Goal: Find contact information: Obtain details needed to contact an individual or organization

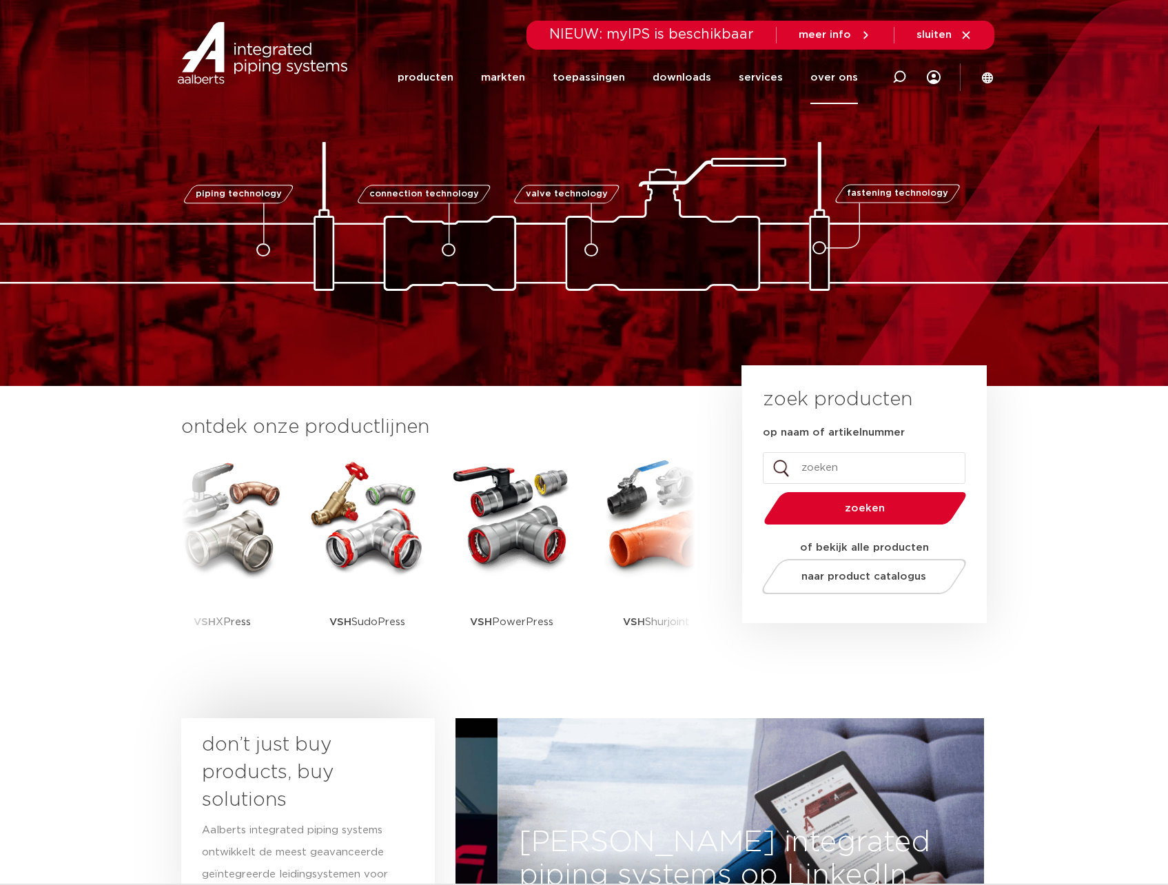
click at [836, 75] on link "over ons" at bounding box center [834, 77] width 48 height 53
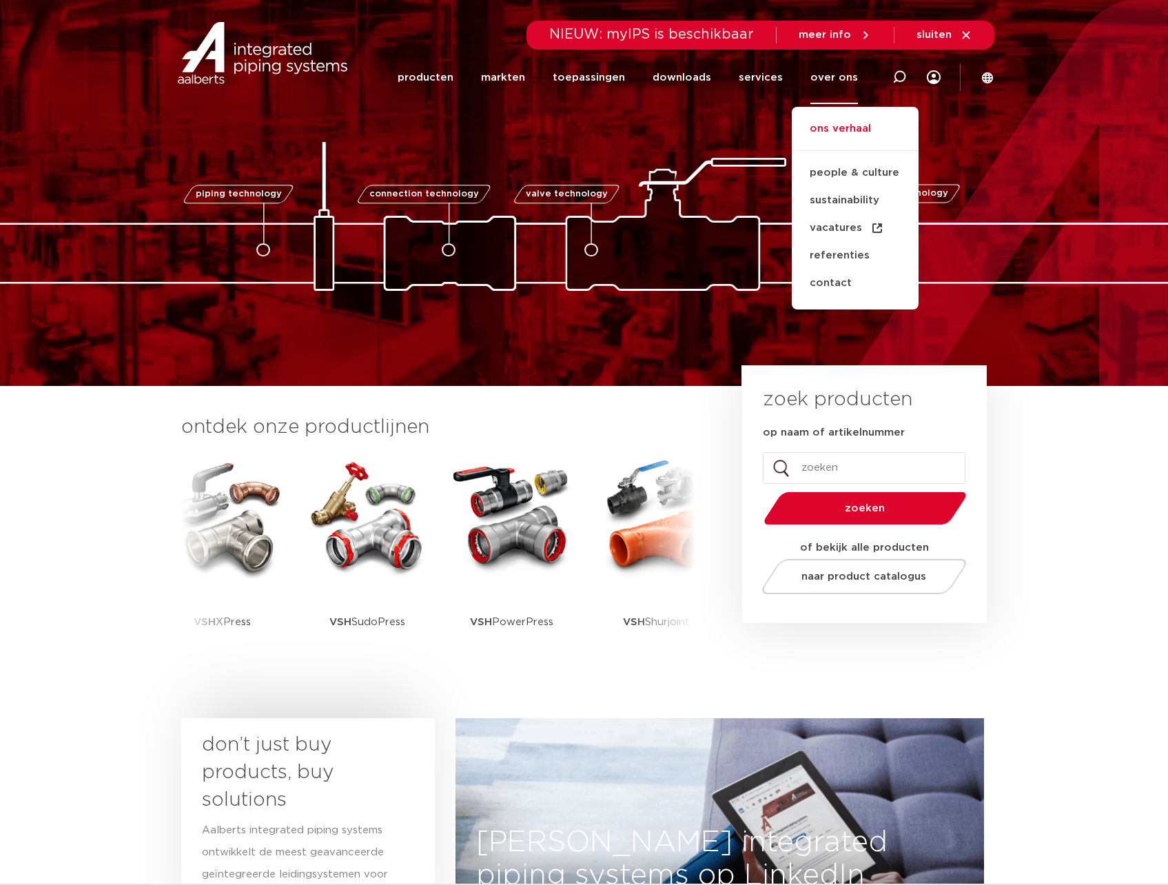
click at [856, 133] on link "ons verhaal" at bounding box center [855, 136] width 127 height 30
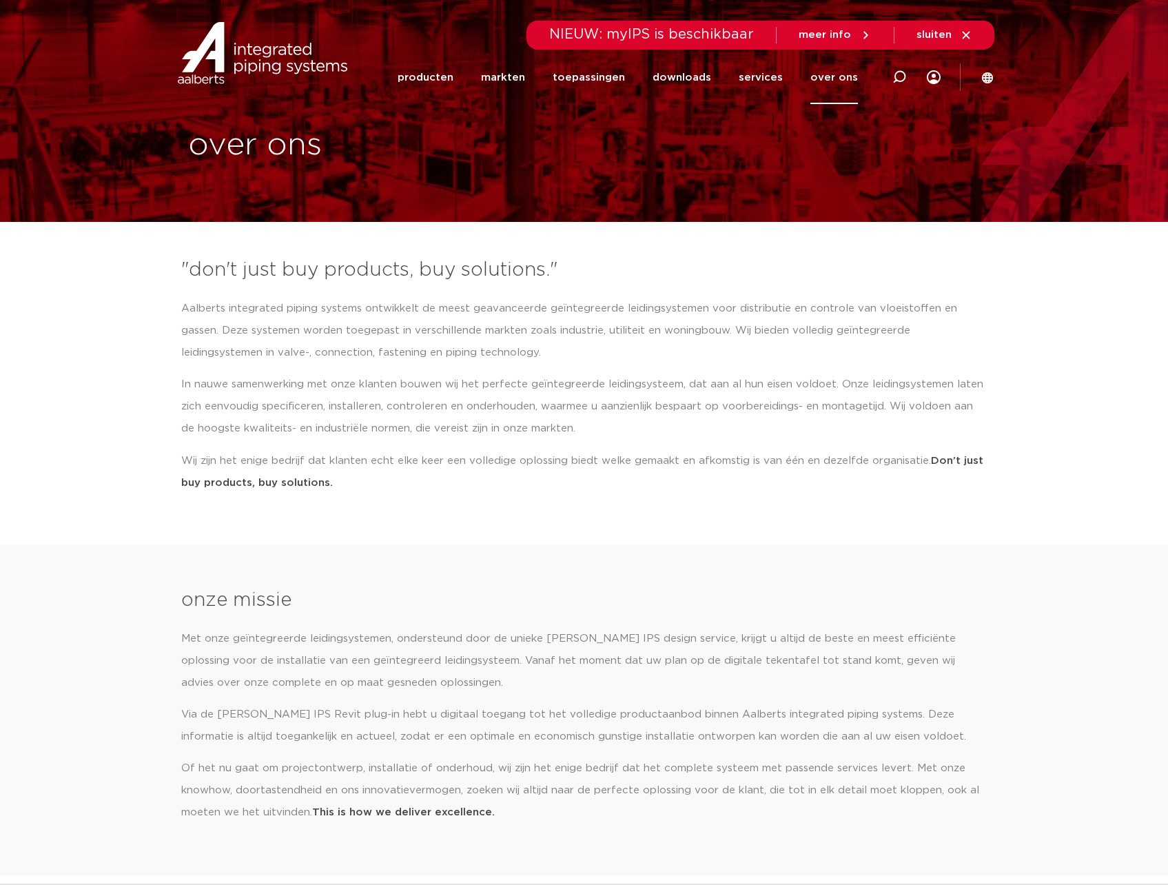
click at [840, 77] on link "over ons" at bounding box center [834, 77] width 48 height 53
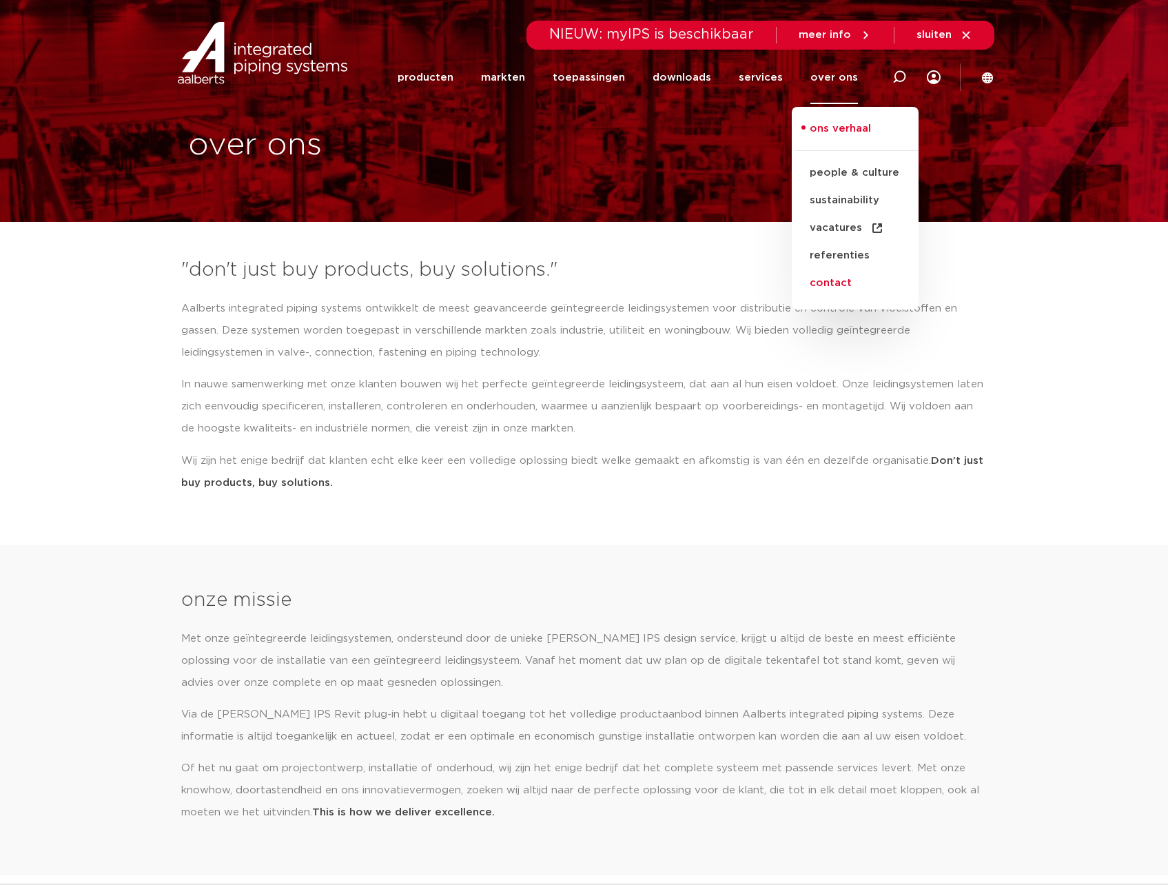
click at [837, 283] on link "contact" at bounding box center [855, 283] width 127 height 28
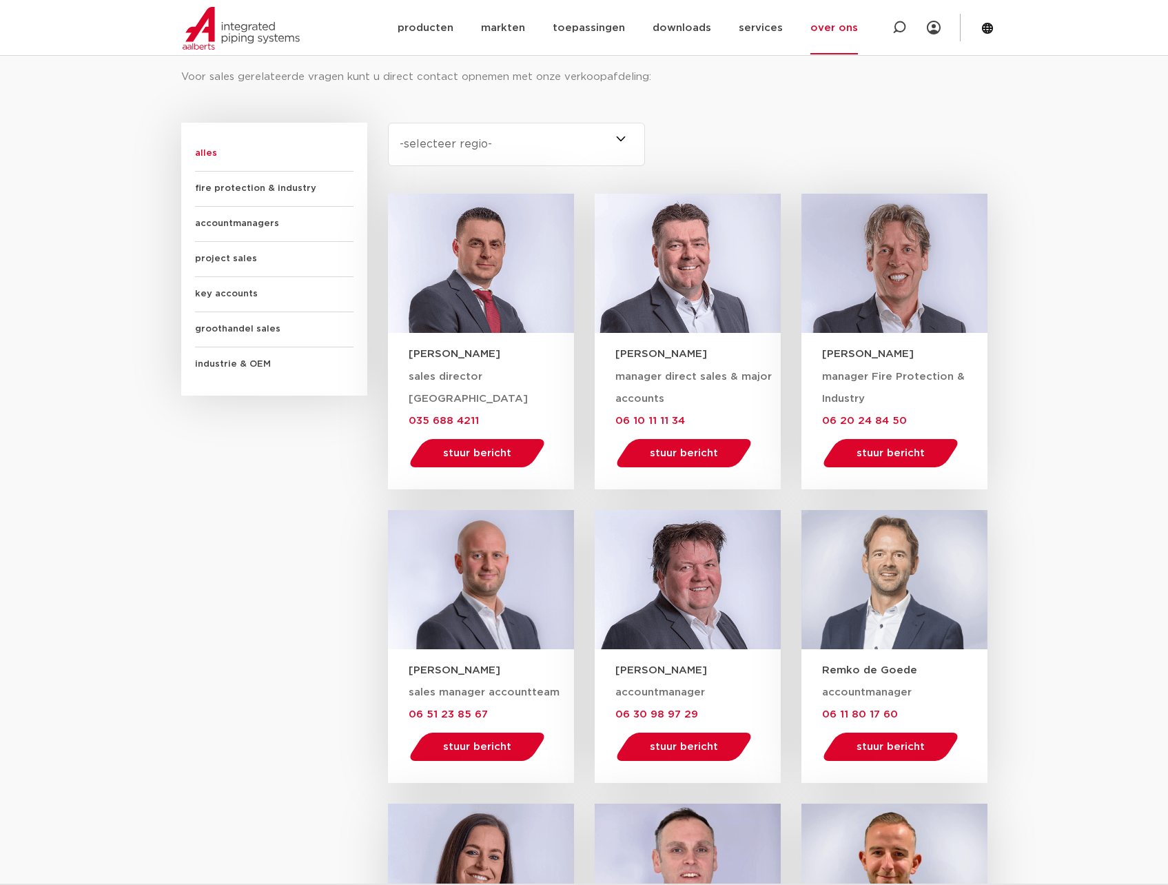
scroll to position [775, 0]
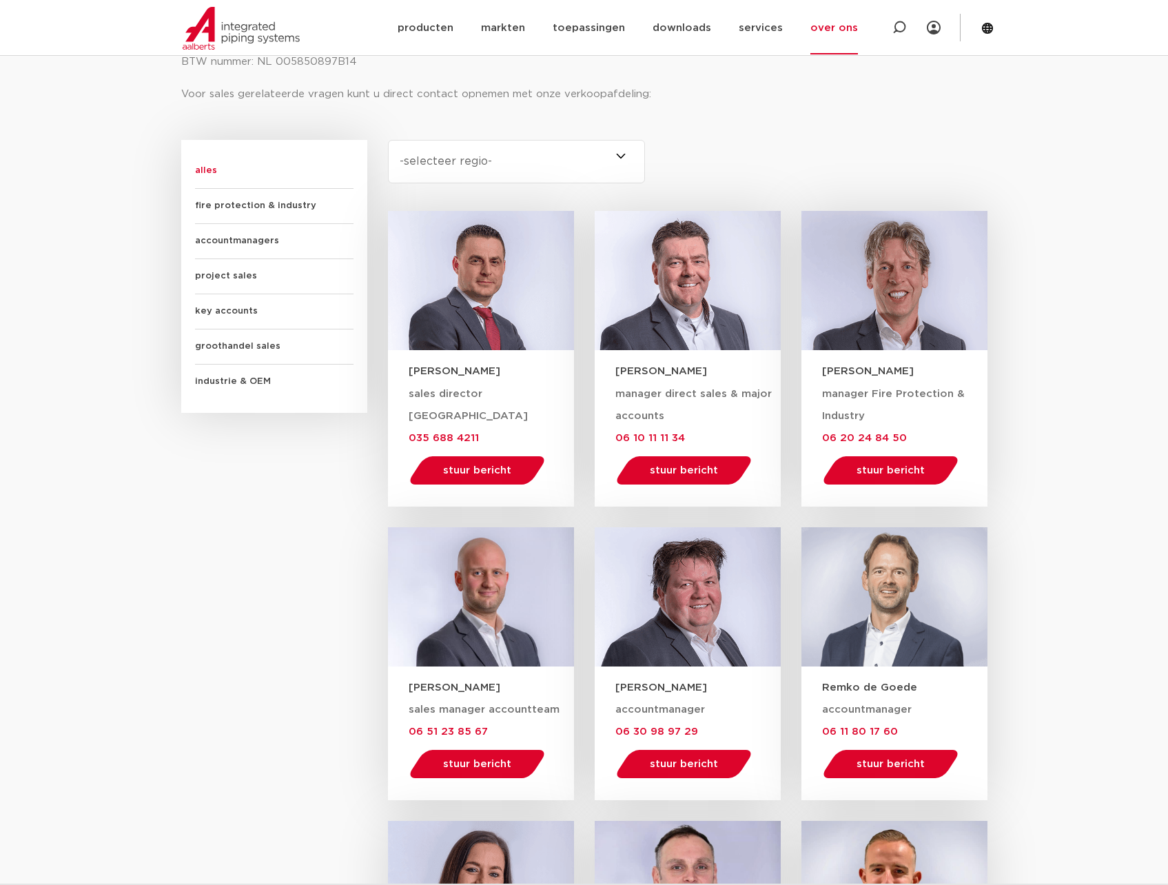
click at [582, 158] on select "-selecteer regio- Heel Nederland (7) Overijssel (3) Brabant (2) Drenthe (2) Gro…" at bounding box center [517, 161] width 258 height 43
click at [388, 140] on select "-selecteer regio- Heel Nederland (7) Overijssel (3) Brabant (2) Drenthe (2) Gro…" at bounding box center [517, 161] width 258 height 43
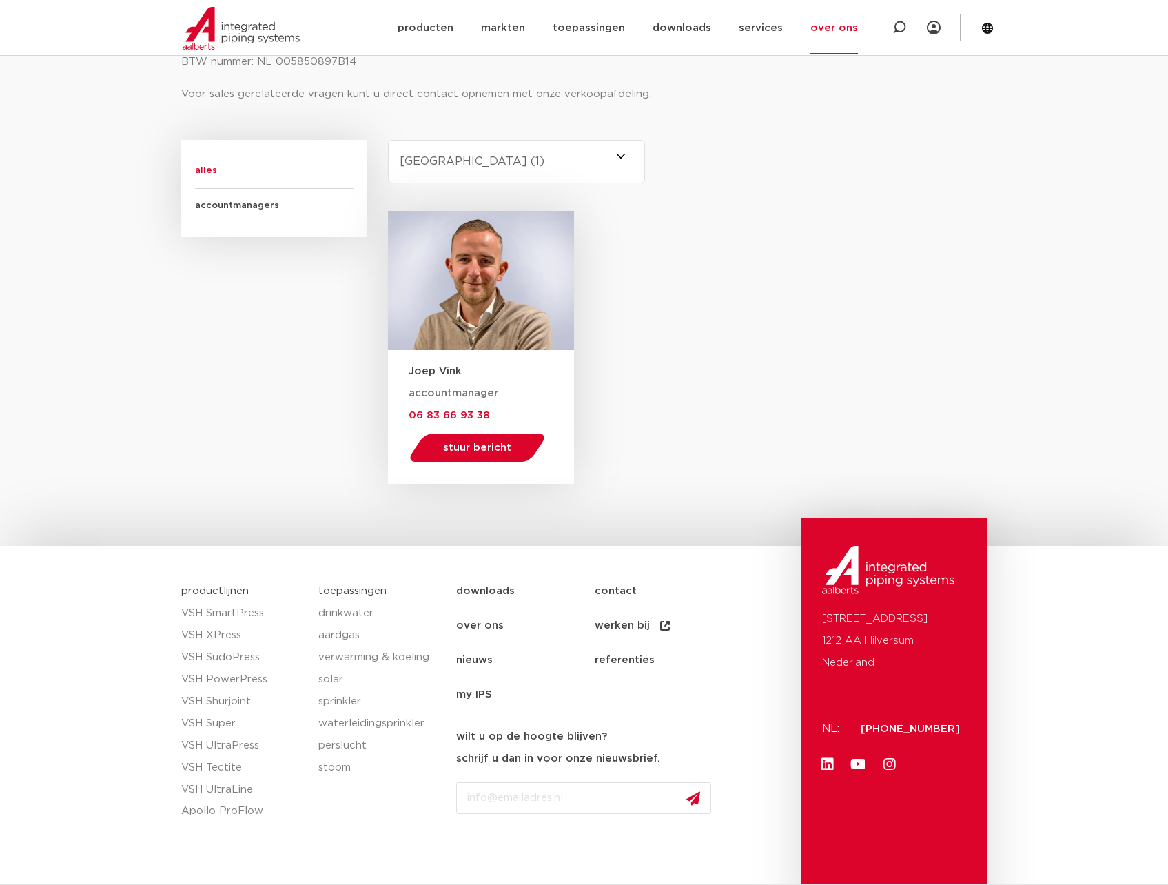
click at [489, 169] on select "-selecteer regio- Heel Nederland (7) Overijssel (3) Brabant (2) Drenthe (2) Gro…" at bounding box center [517, 161] width 258 height 43
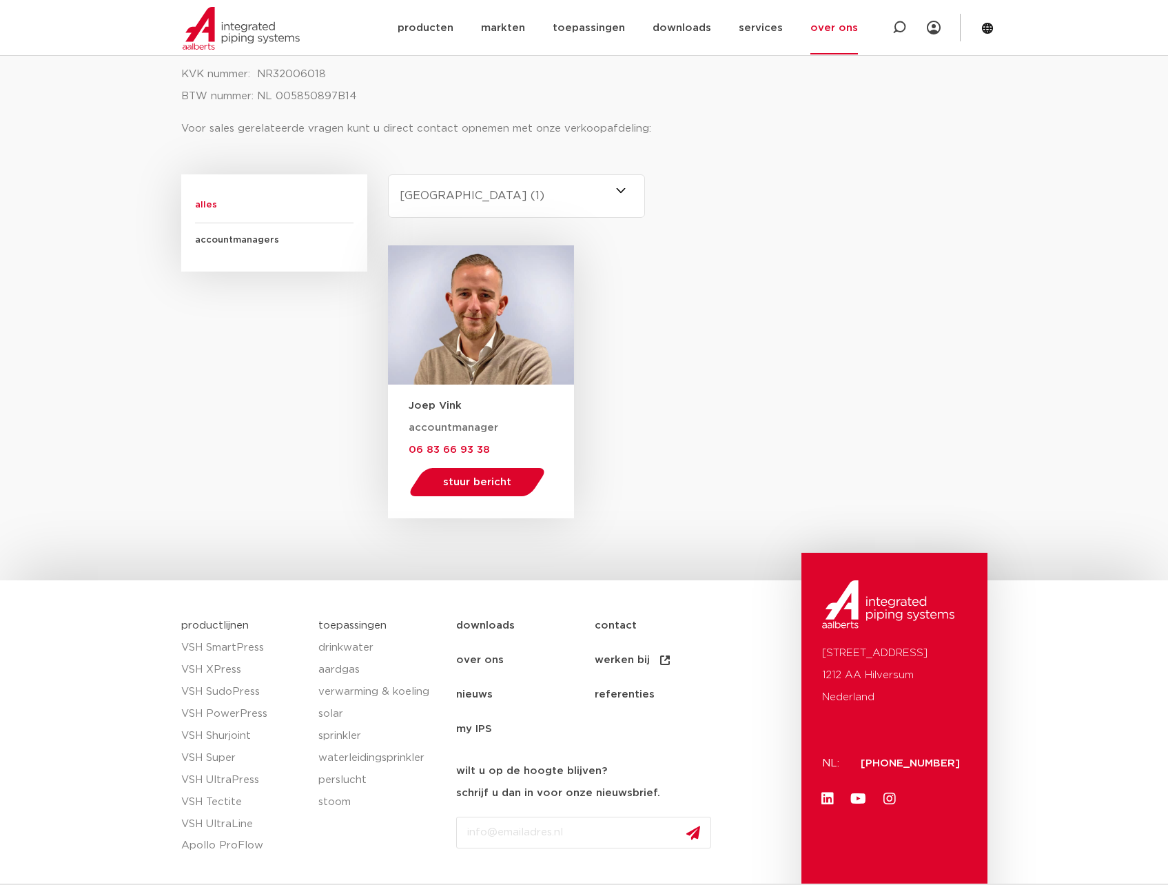
click at [435, 209] on select "-selecteer regio- Heel Nederland (7) Overijssel (3) Brabant (2) Drenthe (2) Gro…" at bounding box center [517, 195] width 258 height 43
select select "heel-nederland"
click at [388, 174] on select "-selecteer regio- Heel Nederland (7) Overijssel (3) Brabant (2) Drenthe (2) Gro…" at bounding box center [517, 195] width 258 height 43
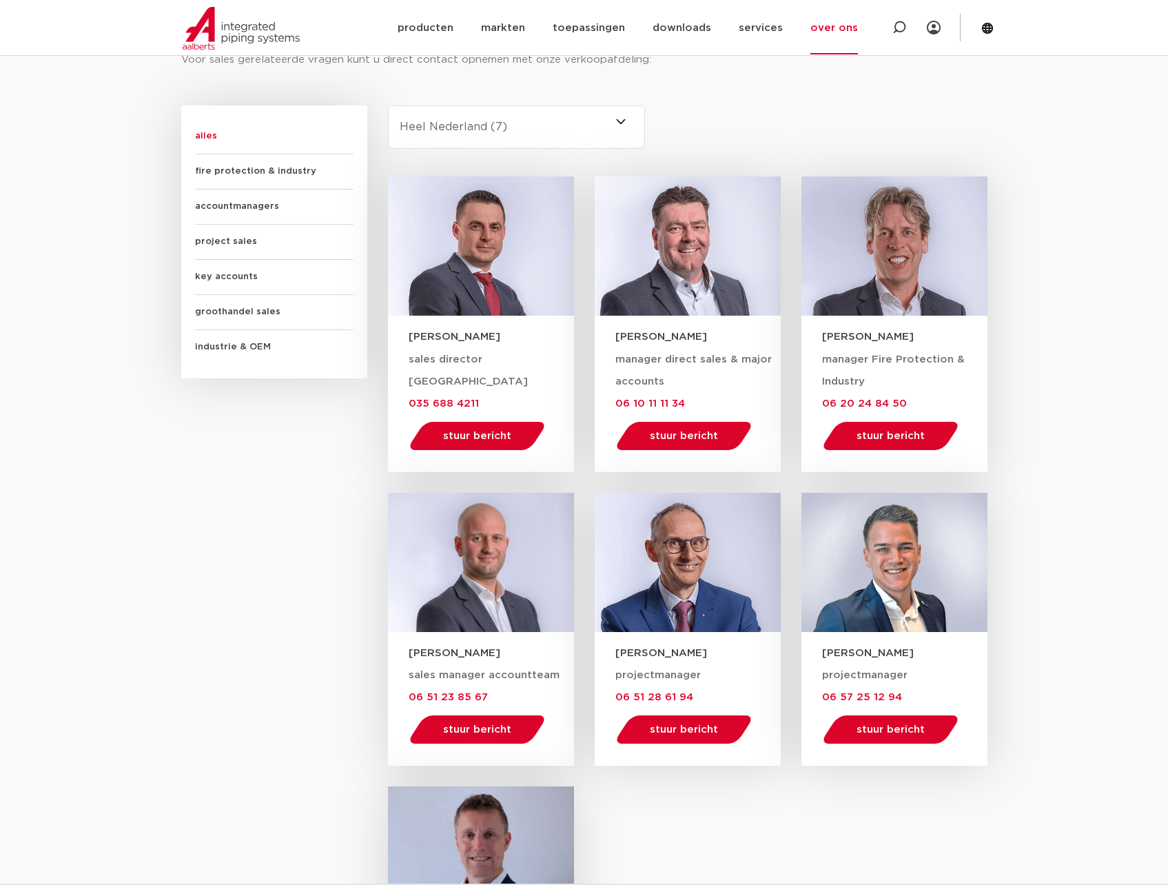
scroll to position [792, 0]
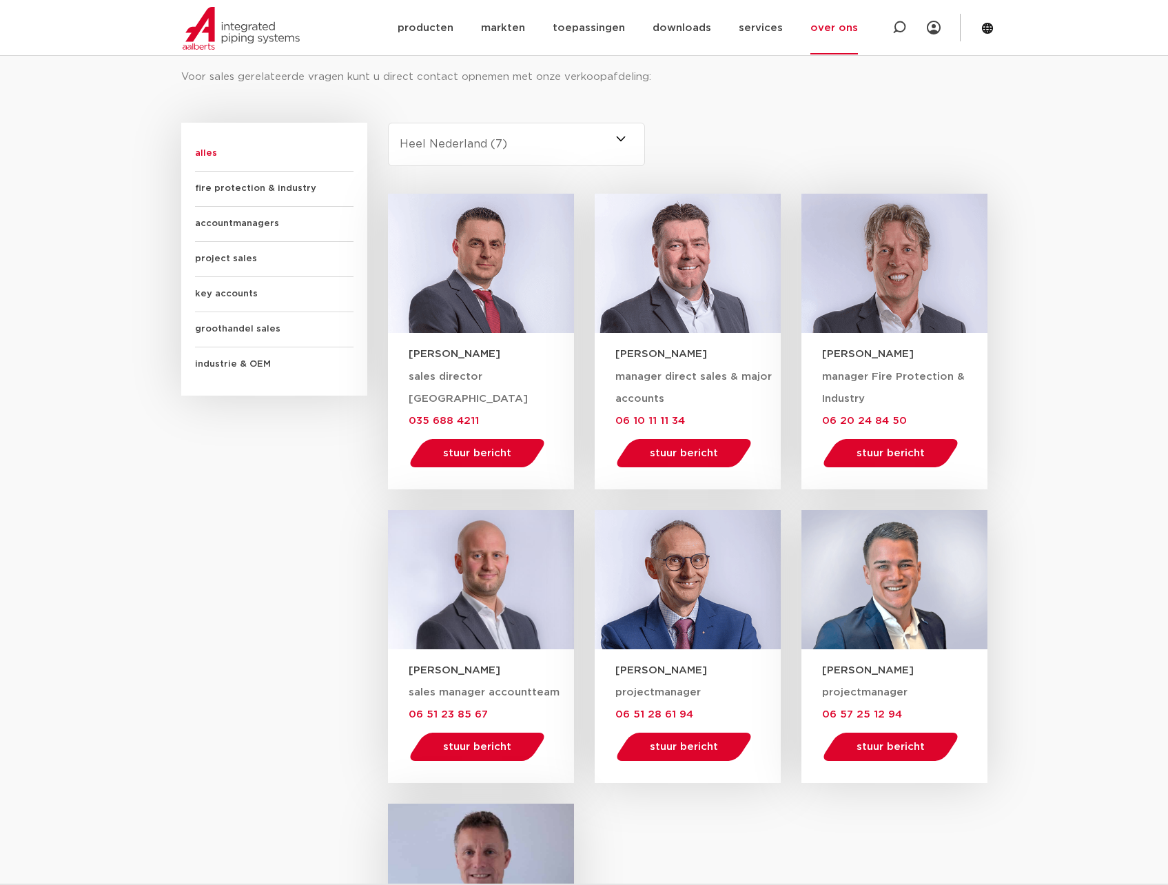
click at [520, 129] on select "-selecteer regio- Heel Nederland (7) Overijssel (3) Brabant (2) Drenthe (2) Gro…" at bounding box center [517, 144] width 258 height 43
select select
click at [388, 123] on select "-selecteer regio- Heel Nederland (7) Overijssel (3) Brabant (2) Drenthe (2) Gro…" at bounding box center [517, 144] width 258 height 43
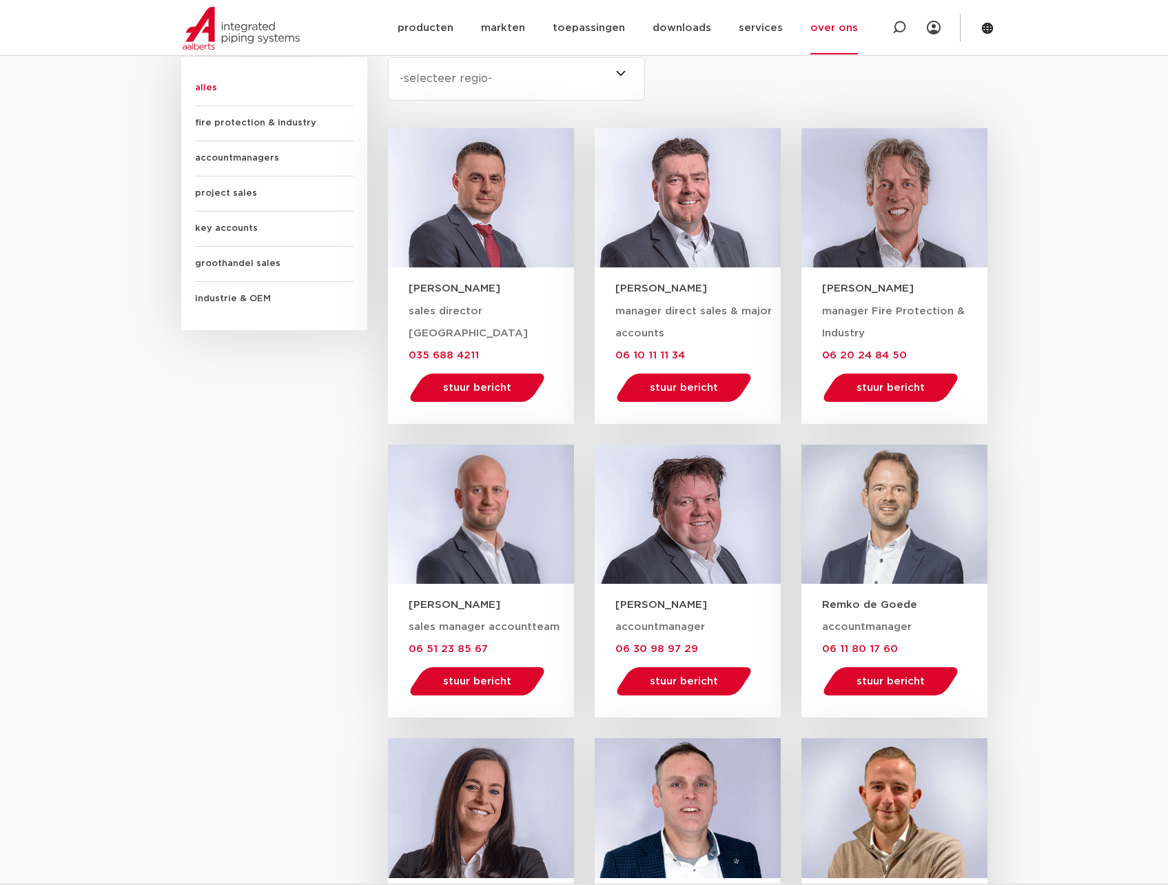
scroll to position [825, 0]
